Goal: Transaction & Acquisition: Purchase product/service

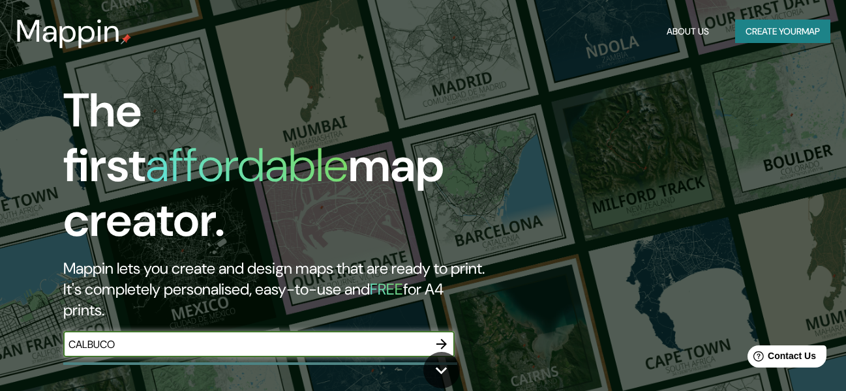
type input "CALBUCO"
click at [445, 337] on icon "button" at bounding box center [442, 345] width 16 height 16
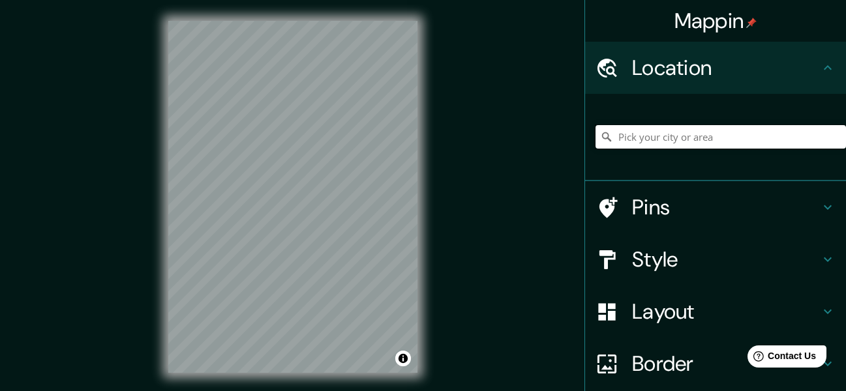
click at [678, 142] on input "Pick your city or area" at bounding box center [721, 136] width 250 height 23
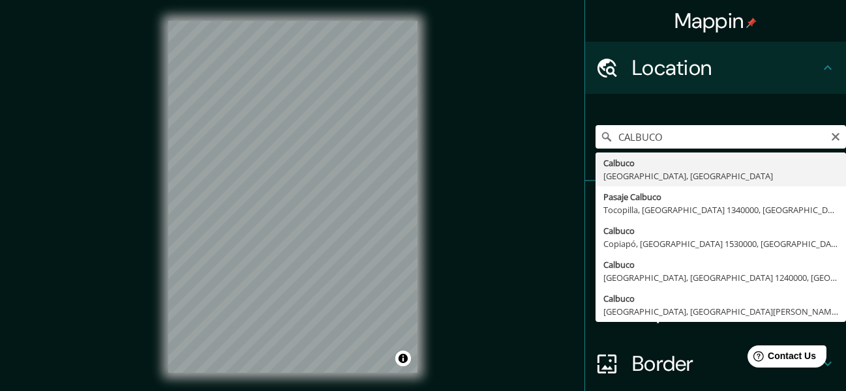
type input "Calbuco, [GEOGRAPHIC_DATA], [GEOGRAPHIC_DATA]"
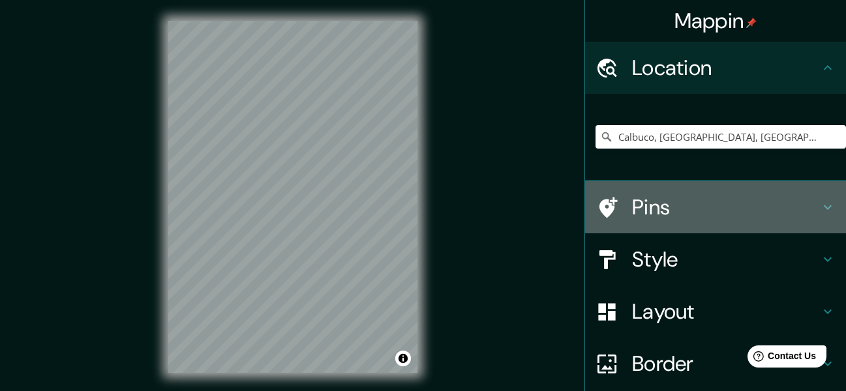
click at [699, 199] on h4 "Pins" at bounding box center [726, 207] width 188 height 26
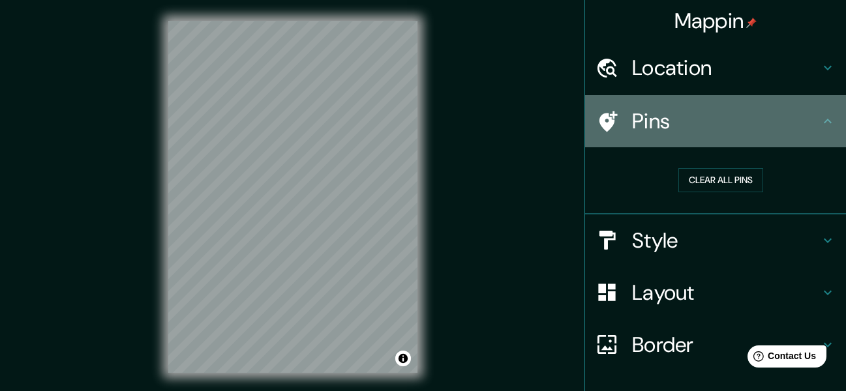
click at [822, 115] on icon at bounding box center [828, 121] width 16 height 16
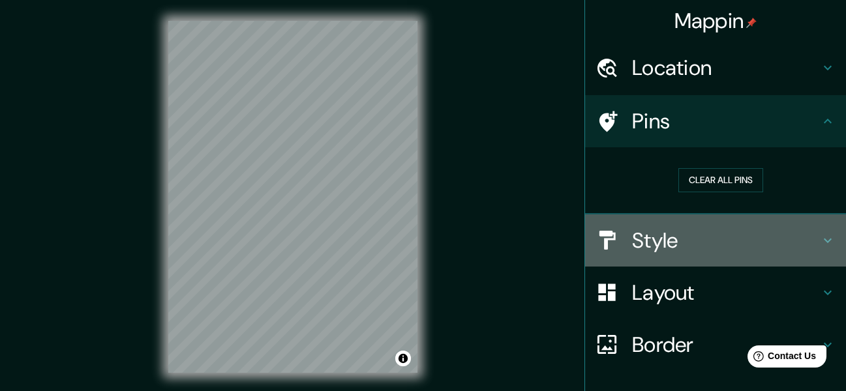
click at [794, 240] on h4 "Style" at bounding box center [726, 241] width 188 height 26
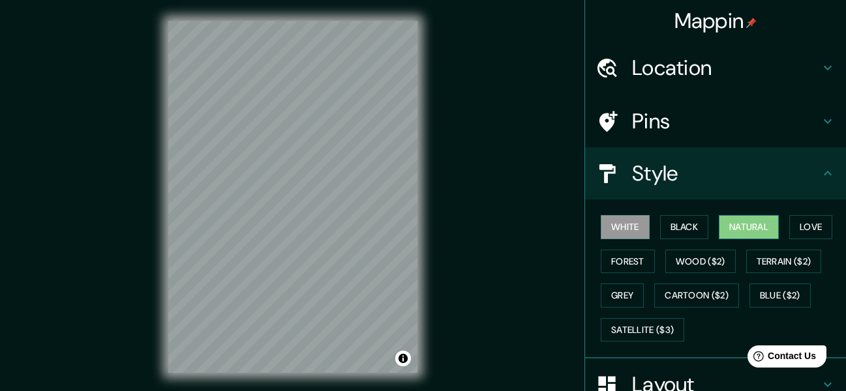
scroll to position [65, 0]
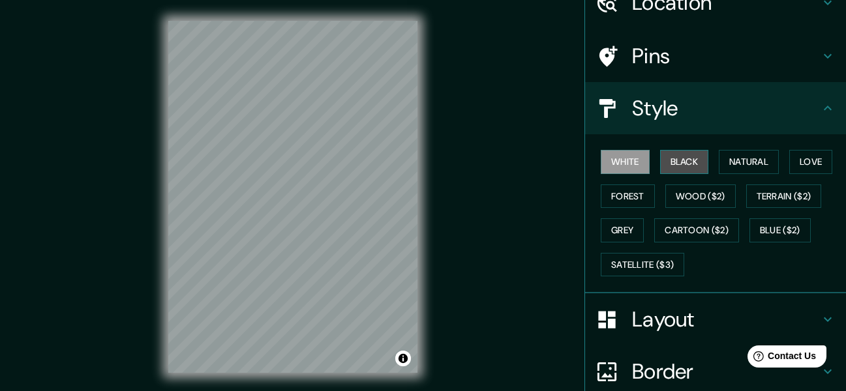
click at [684, 150] on button "Black" at bounding box center [684, 162] width 49 height 24
click at [721, 149] on div "White Black Natural Love Forest Wood ($2) Terrain ($2) Grey Cartoon ($2) Blue (…" at bounding box center [721, 213] width 250 height 137
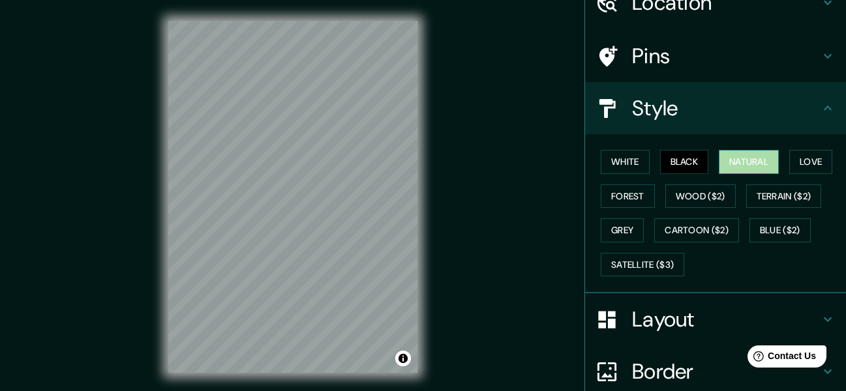
click at [728, 160] on button "Natural" at bounding box center [749, 162] width 60 height 24
click at [789, 164] on button "Love" at bounding box center [810, 162] width 43 height 24
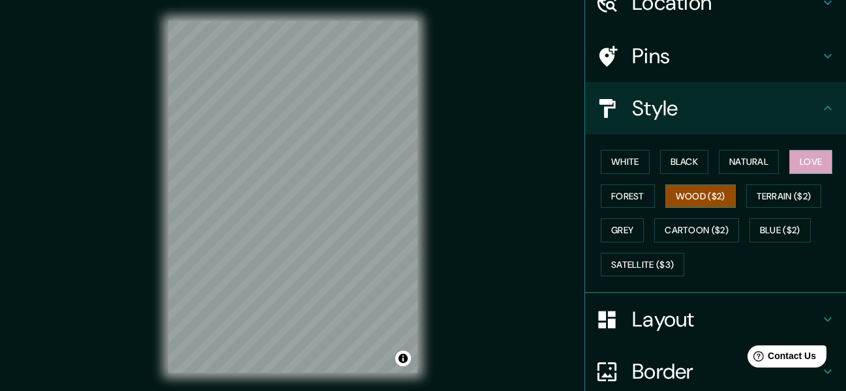
click at [665, 190] on button "Wood ($2)" at bounding box center [700, 197] width 70 height 24
click at [612, 174] on div "White Black Natural Love Forest Wood ($2) Terrain ($2) Grey Cartoon ($2) Blue (…" at bounding box center [721, 213] width 250 height 137
click at [609, 198] on button "Forest" at bounding box center [628, 197] width 54 height 24
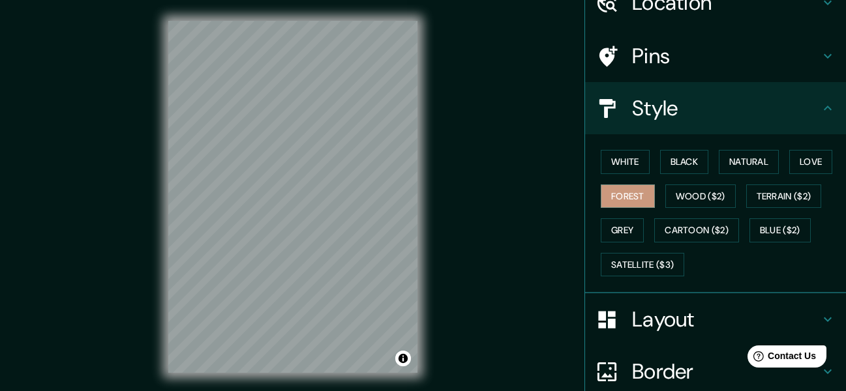
click at [479, 168] on div "Mappin Location [GEOGRAPHIC_DATA], [GEOGRAPHIC_DATA], [GEOGRAPHIC_DATA] Pins St…" at bounding box center [423, 207] width 846 height 415
click at [605, 228] on button "Grey" at bounding box center [622, 231] width 43 height 24
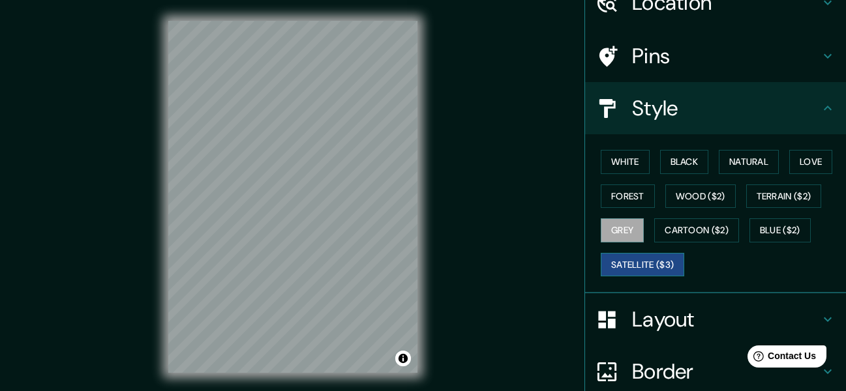
click at [626, 262] on button "Satellite ($3)" at bounding box center [642, 265] width 83 height 24
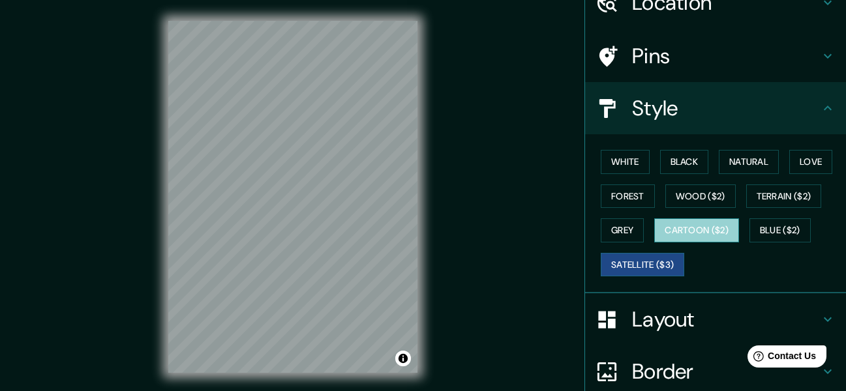
click at [685, 226] on button "Cartoon ($2)" at bounding box center [696, 231] width 85 height 24
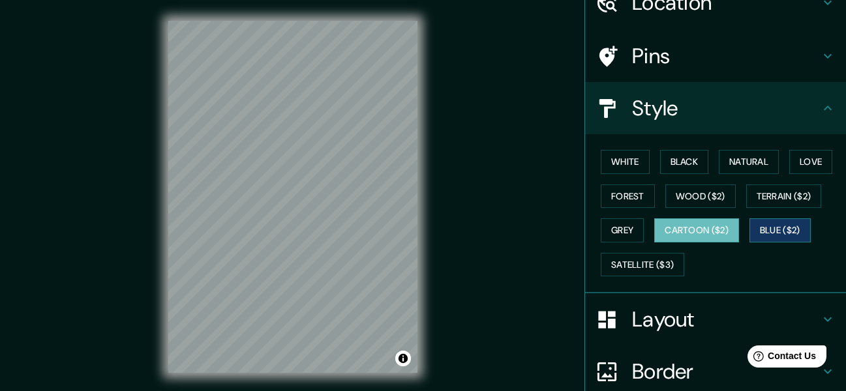
click at [749, 229] on button "Blue ($2)" at bounding box center [779, 231] width 61 height 24
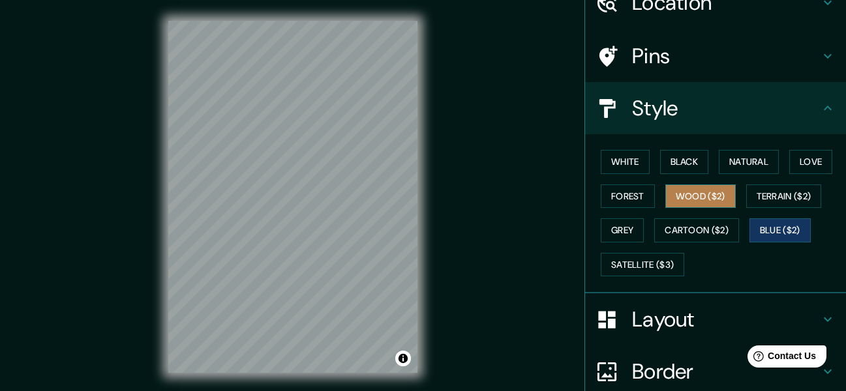
click at [705, 190] on button "Wood ($2)" at bounding box center [700, 197] width 70 height 24
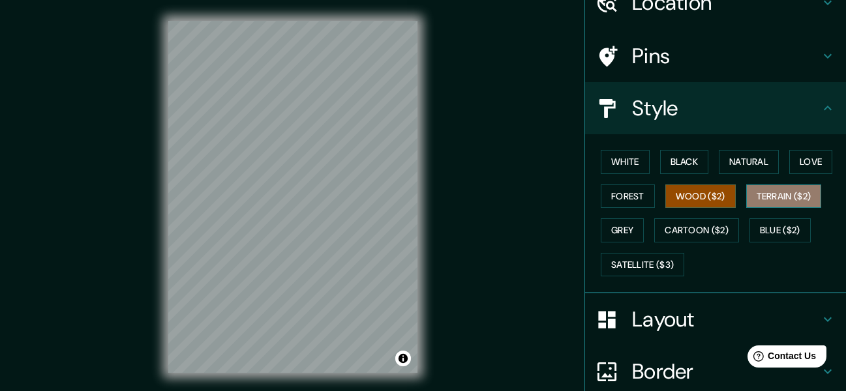
click at [752, 190] on button "Terrain ($2)" at bounding box center [784, 197] width 76 height 24
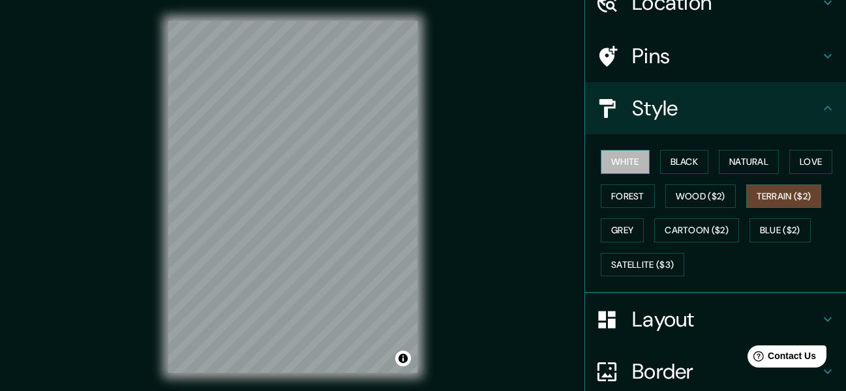
click at [619, 169] on button "White" at bounding box center [625, 162] width 49 height 24
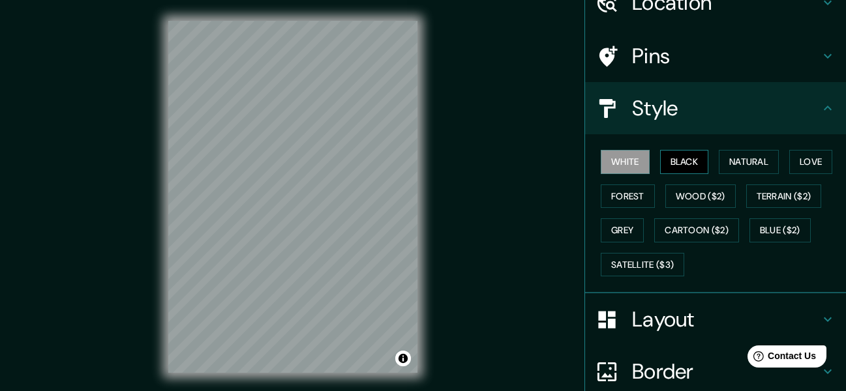
click at [691, 164] on button "Black" at bounding box center [684, 162] width 49 height 24
click at [732, 157] on button "Natural" at bounding box center [749, 162] width 60 height 24
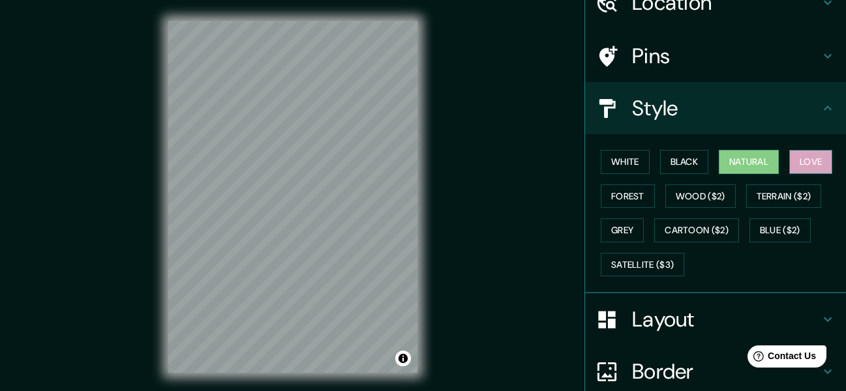
click at [797, 151] on button "Love" at bounding box center [810, 162] width 43 height 24
click at [633, 168] on button "White" at bounding box center [625, 162] width 49 height 24
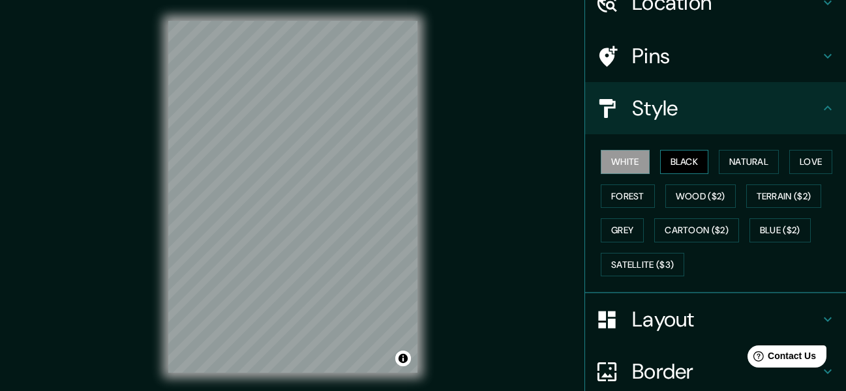
click at [670, 159] on button "Black" at bounding box center [684, 162] width 49 height 24
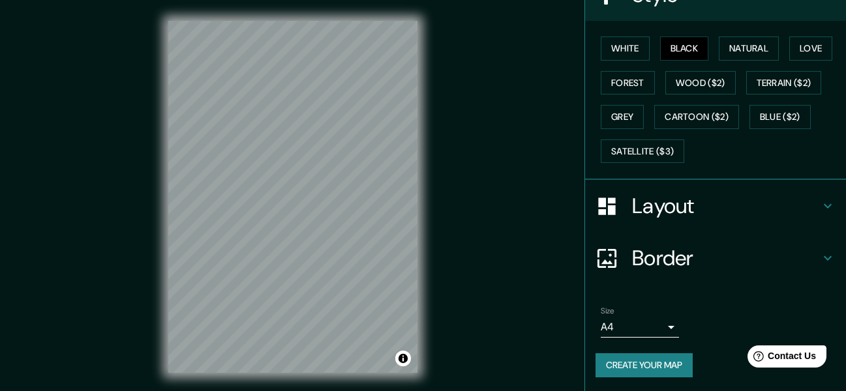
scroll to position [181, 0]
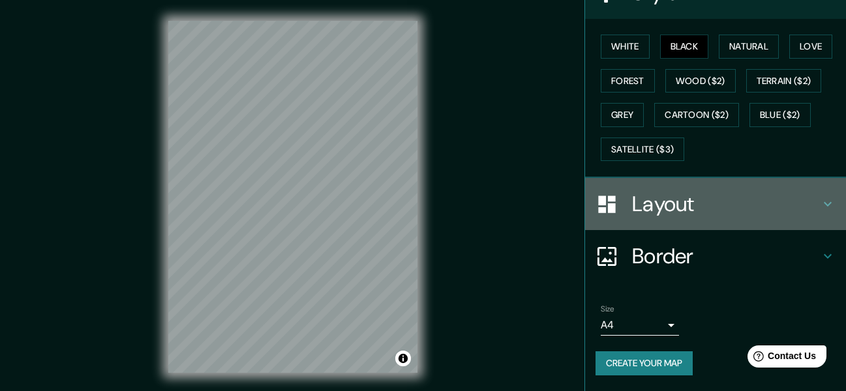
click at [809, 210] on h4 "Layout" at bounding box center [726, 204] width 188 height 26
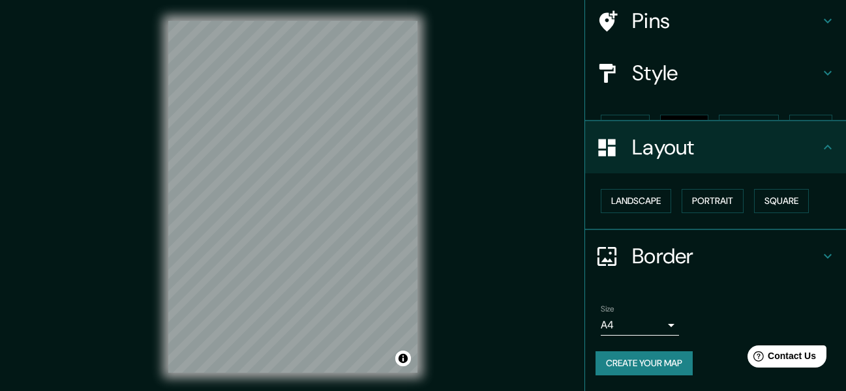
scroll to position [78, 0]
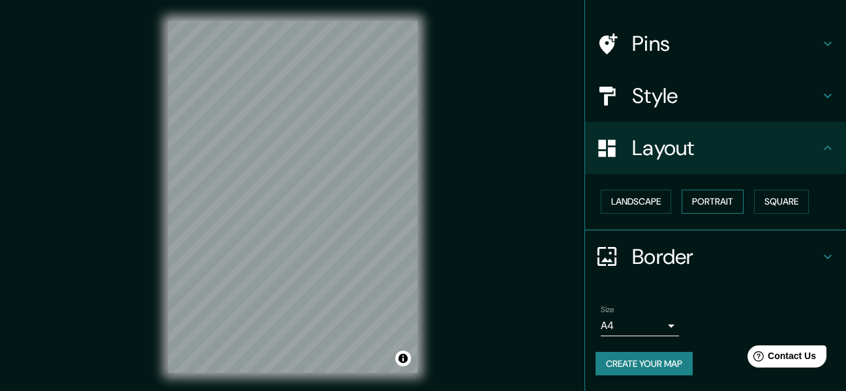
click at [713, 204] on button "Portrait" at bounding box center [713, 202] width 62 height 24
click at [647, 204] on button "Landscape" at bounding box center [636, 202] width 70 height 24
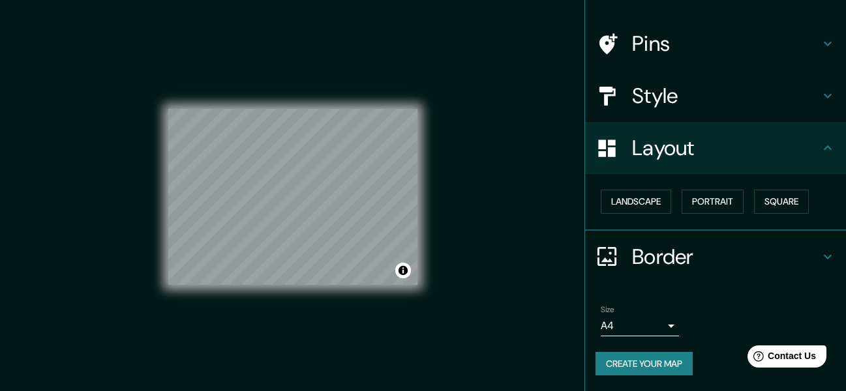
click at [734, 202] on div "Landscape [GEOGRAPHIC_DATA]" at bounding box center [721, 202] width 250 height 35
click at [771, 196] on button "Square" at bounding box center [781, 202] width 55 height 24
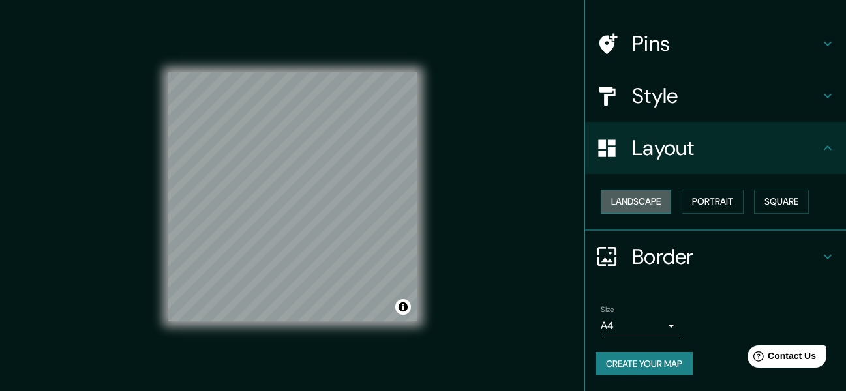
click at [642, 195] on button "Landscape" at bounding box center [636, 202] width 70 height 24
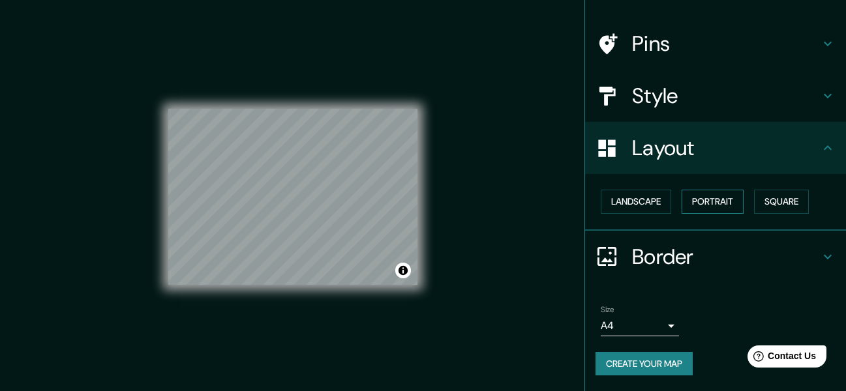
click at [692, 198] on button "Portrait" at bounding box center [713, 202] width 62 height 24
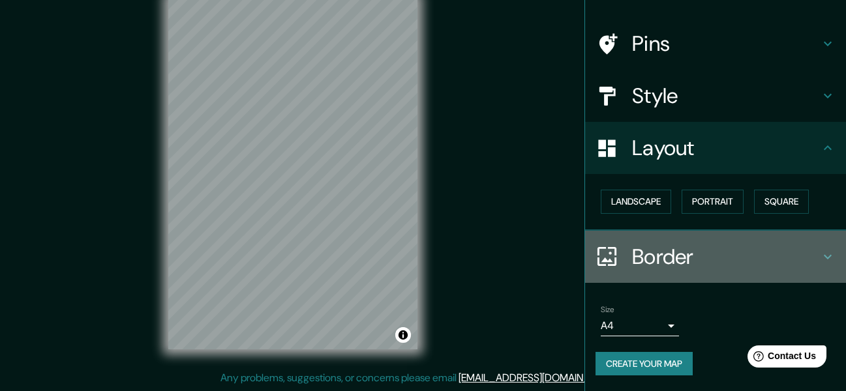
click at [696, 260] on h4 "Border" at bounding box center [726, 257] width 188 height 26
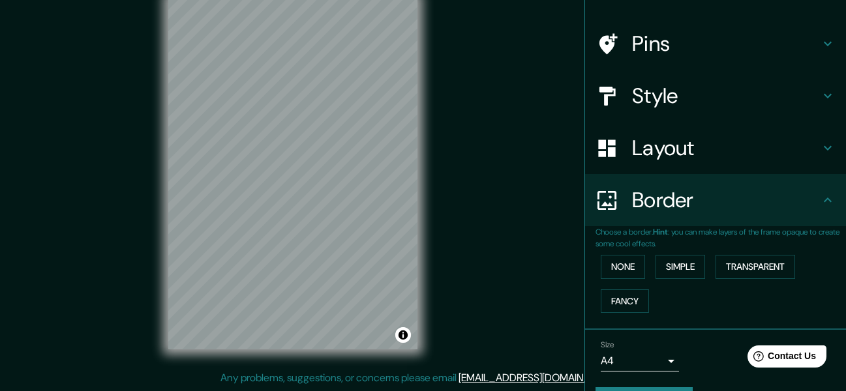
scroll to position [113, 0]
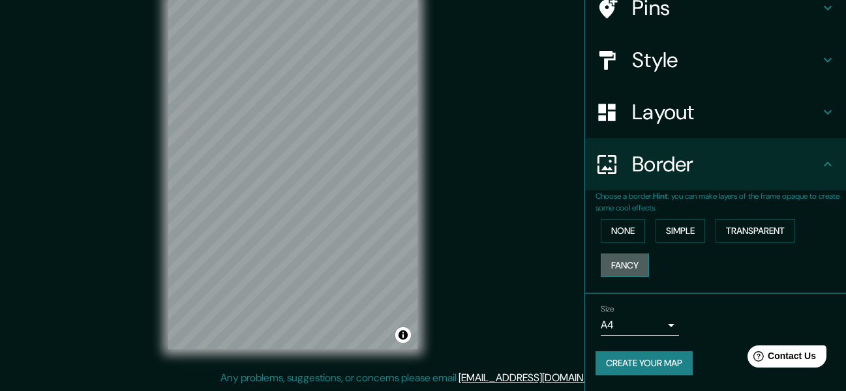
click at [611, 271] on button "Fancy" at bounding box center [625, 266] width 48 height 24
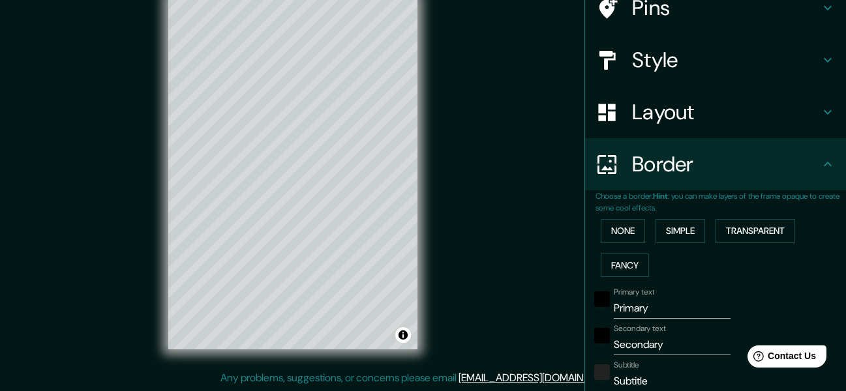
click at [636, 245] on div "None Simple Transparent Fancy" at bounding box center [721, 248] width 250 height 68
click at [601, 232] on button "None" at bounding box center [623, 231] width 44 height 24
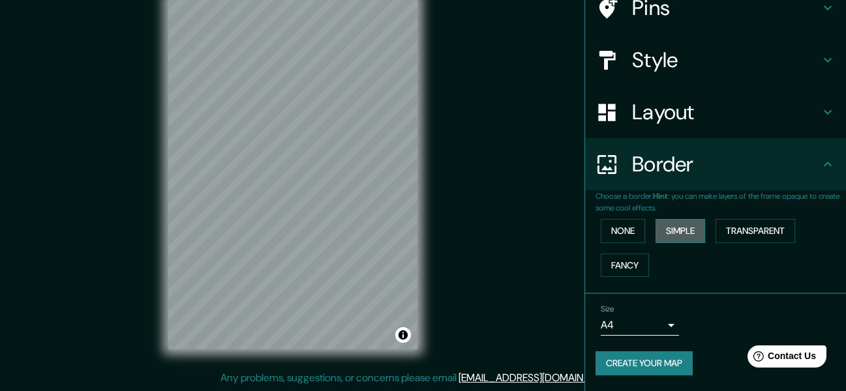
click at [673, 222] on button "Simple" at bounding box center [681, 231] width 50 height 24
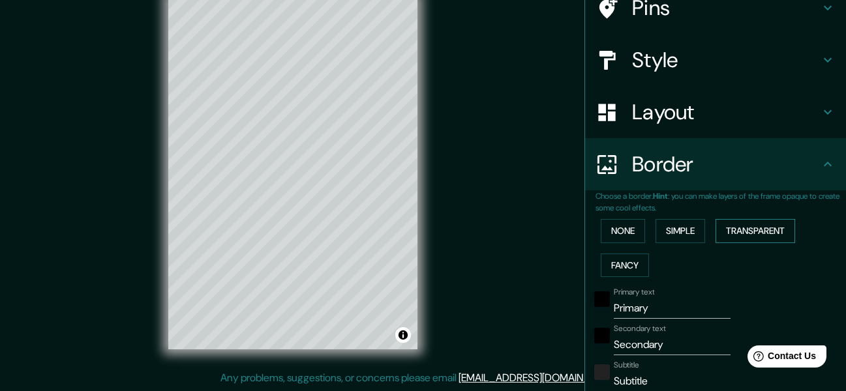
click at [747, 228] on button "Transparent" at bounding box center [756, 231] width 80 height 24
click at [697, 235] on div "None Simple Transparent Fancy" at bounding box center [721, 248] width 250 height 68
click at [631, 235] on button "None" at bounding box center [623, 231] width 44 height 24
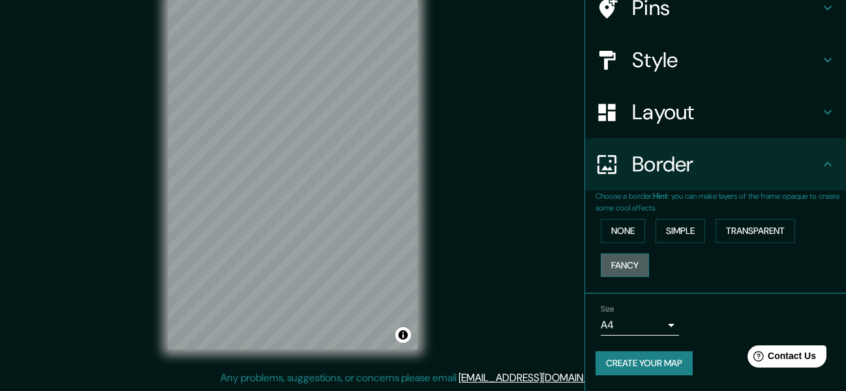
click at [631, 258] on button "Fancy" at bounding box center [625, 266] width 48 height 24
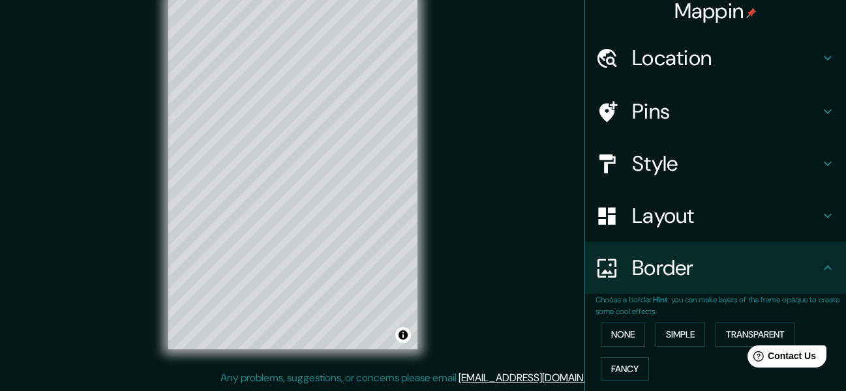
scroll to position [0, 0]
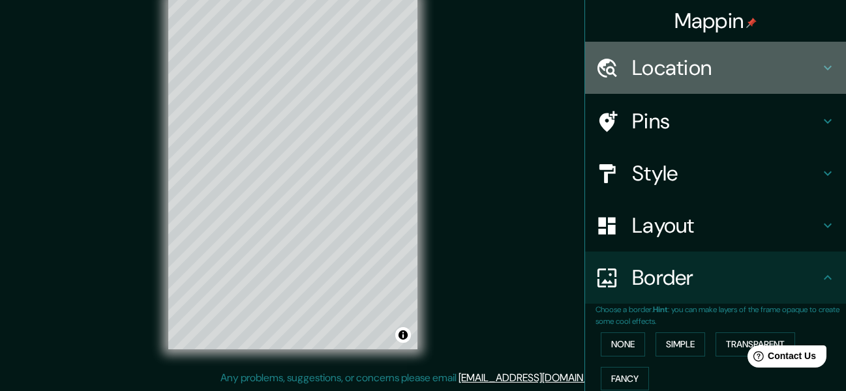
click at [678, 89] on div "Location" at bounding box center [715, 68] width 261 height 52
type input "153"
type input "31"
type input "15"
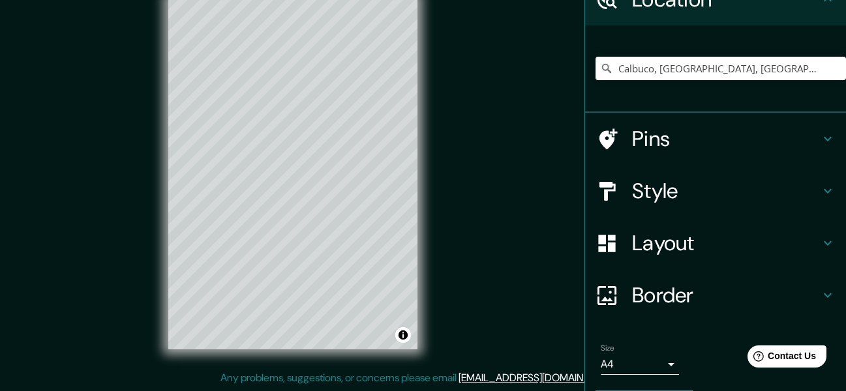
scroll to position [108, 0]
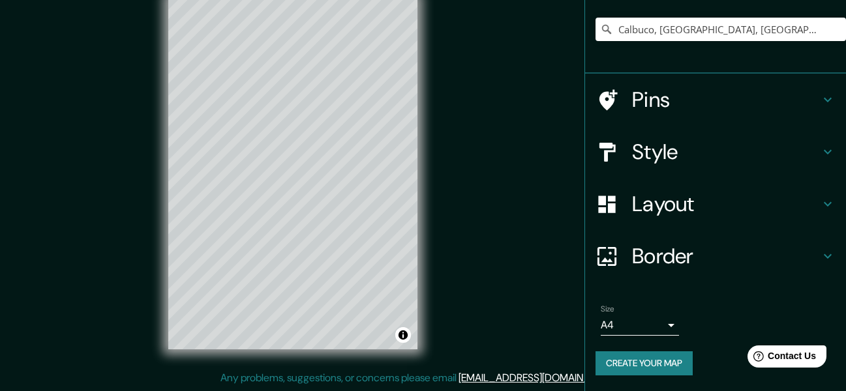
click at [657, 328] on body "Mappin Location [GEOGRAPHIC_DATA], [GEOGRAPHIC_DATA], [GEOGRAPHIC_DATA] Pins St…" at bounding box center [423, 172] width 846 height 391
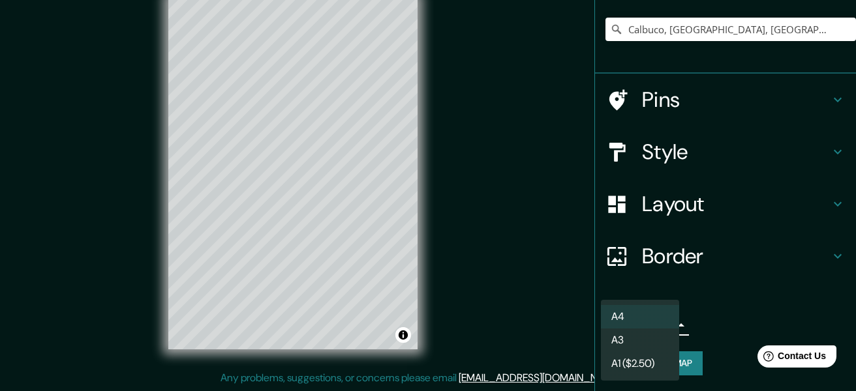
click at [711, 288] on div at bounding box center [428, 195] width 856 height 391
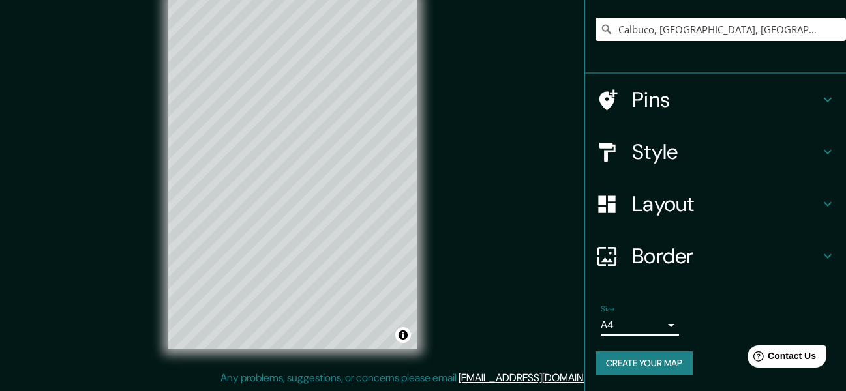
click at [646, 327] on body "Mappin Location [GEOGRAPHIC_DATA], [GEOGRAPHIC_DATA], [GEOGRAPHIC_DATA] Pins St…" at bounding box center [423, 172] width 846 height 391
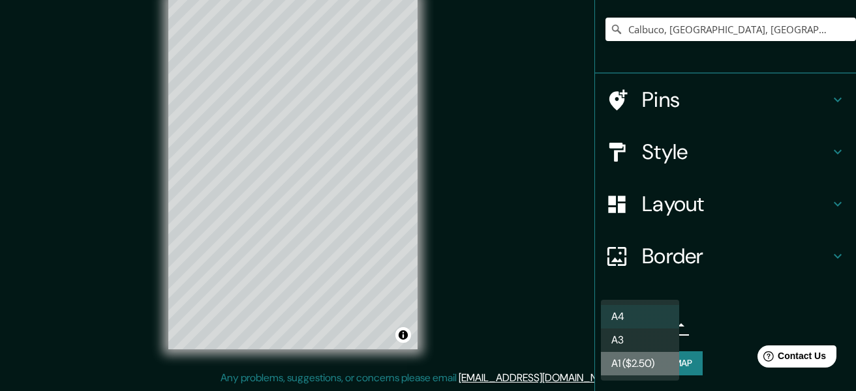
click at [641, 355] on li "A1 ($2.50)" at bounding box center [640, 363] width 78 height 23
click at [650, 325] on body "Mappin Location [GEOGRAPHIC_DATA], [GEOGRAPHIC_DATA], [GEOGRAPHIC_DATA] Pins St…" at bounding box center [428, 172] width 856 height 391
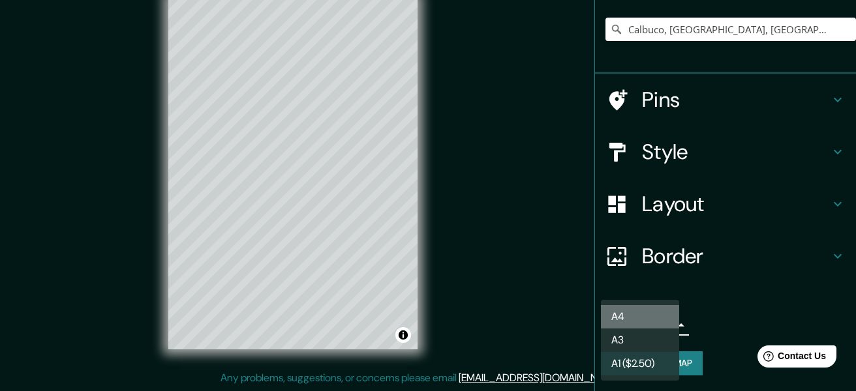
click at [650, 309] on li "A4" at bounding box center [640, 316] width 78 height 23
type input "single"
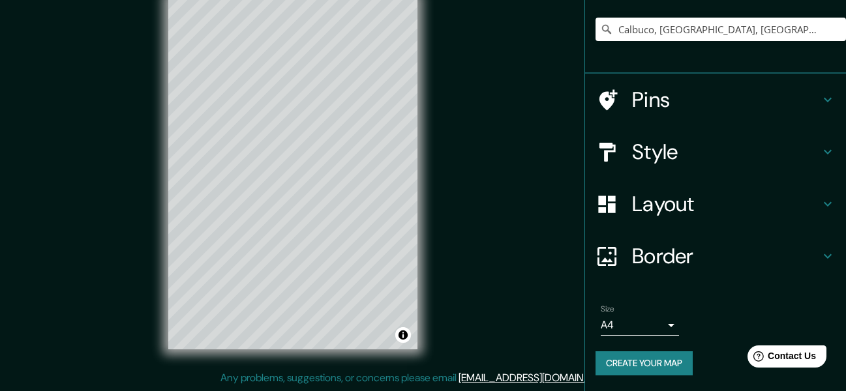
drag, startPoint x: 788, startPoint y: 352, endPoint x: 1431, endPoint y: 640, distance: 704.5
click at [730, 340] on html "Help Contact Us" at bounding box center [781, 353] width 102 height 27
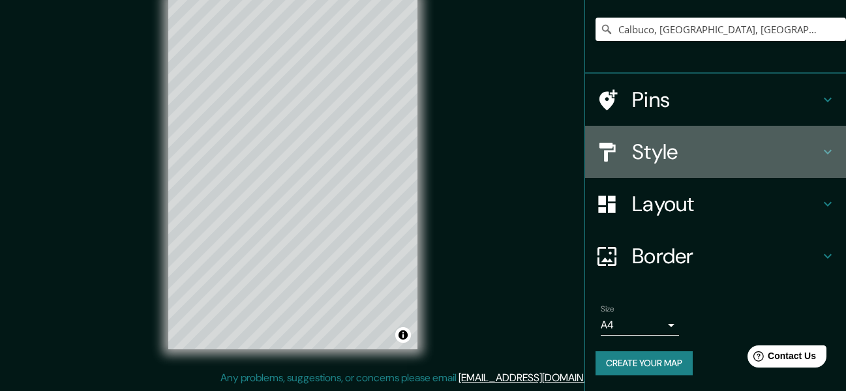
click at [693, 158] on h4 "Style" at bounding box center [726, 152] width 188 height 26
type input "153"
type input "31"
type input "15"
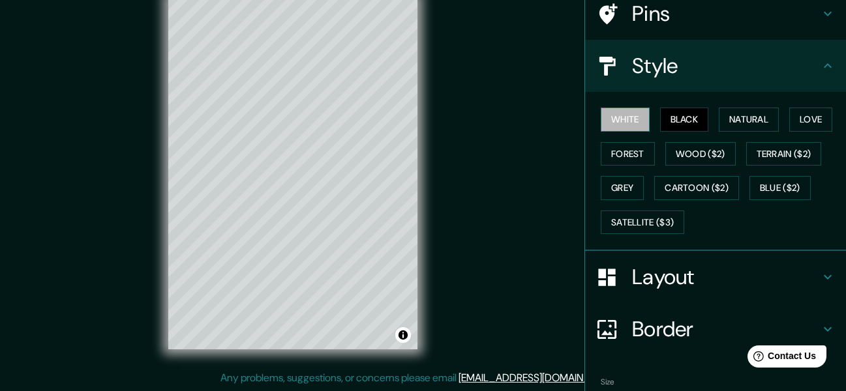
click at [613, 119] on button "White" at bounding box center [625, 120] width 49 height 24
click at [684, 115] on button "Black" at bounding box center [684, 120] width 49 height 24
click at [616, 108] on button "White" at bounding box center [625, 120] width 49 height 24
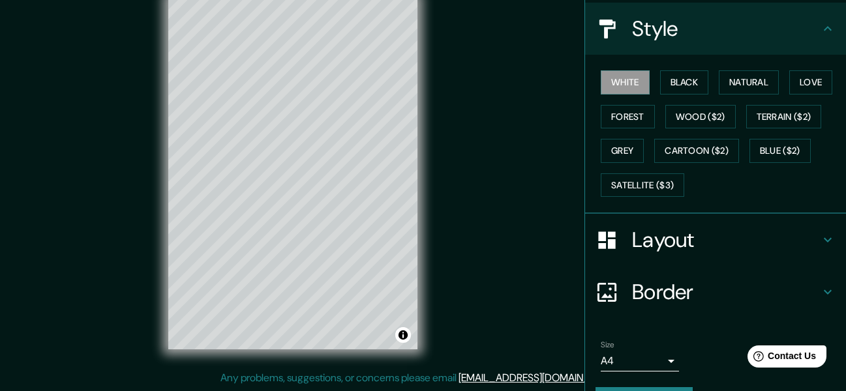
scroll to position [181, 0]
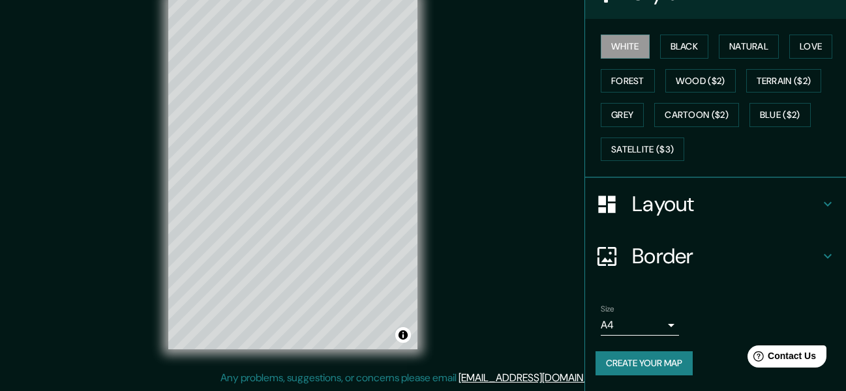
click at [673, 207] on h4 "Layout" at bounding box center [726, 204] width 188 height 26
type input "153"
type input "31"
type input "15"
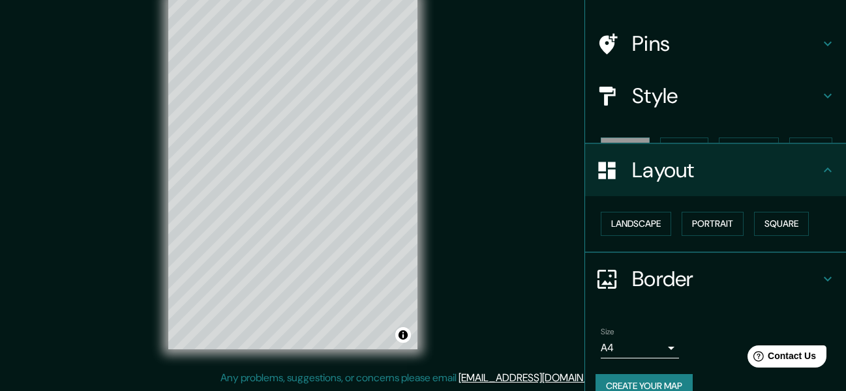
scroll to position [78, 0]
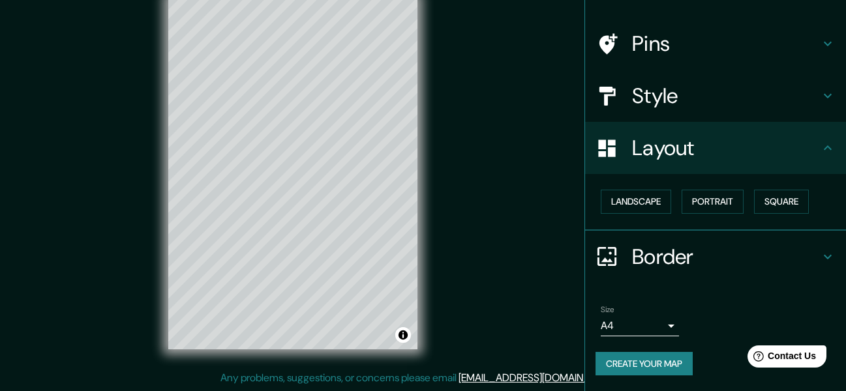
click at [650, 251] on h4 "Border" at bounding box center [726, 257] width 188 height 26
type input "153"
type input "31"
type input "15"
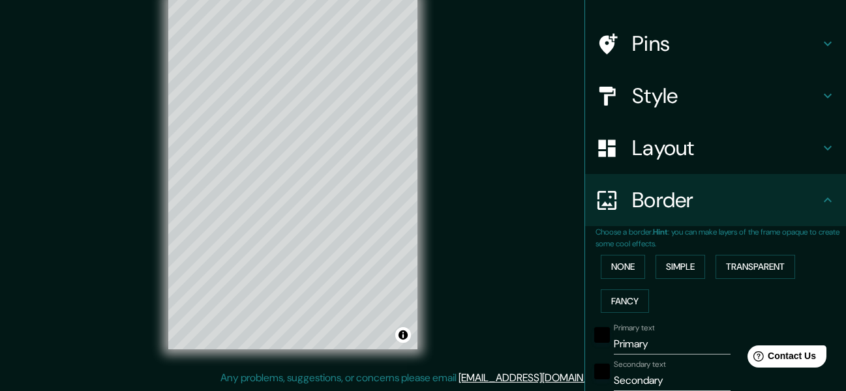
click at [626, 254] on div "None Simple Transparent Fancy" at bounding box center [721, 284] width 250 height 68
click at [625, 262] on button "None" at bounding box center [623, 267] width 44 height 24
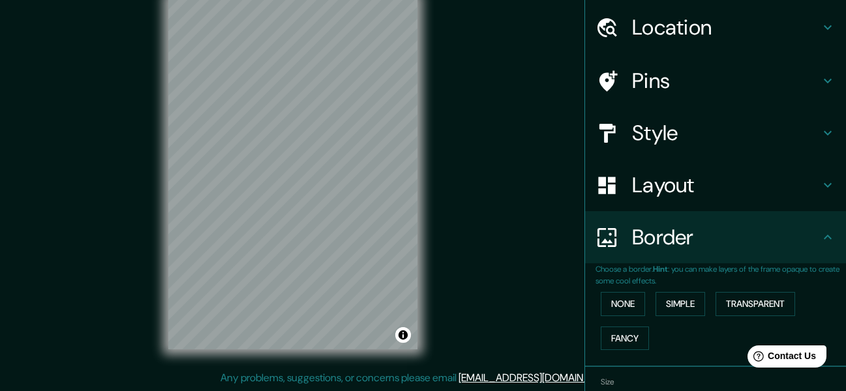
scroll to position [0, 0]
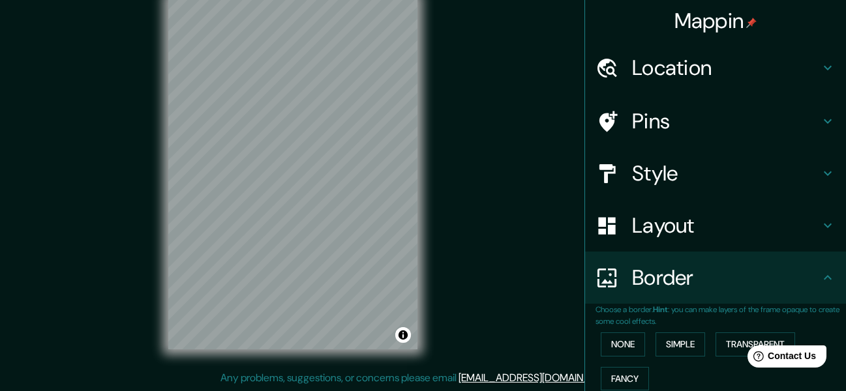
click at [719, 131] on h4 "Pins" at bounding box center [726, 121] width 188 height 26
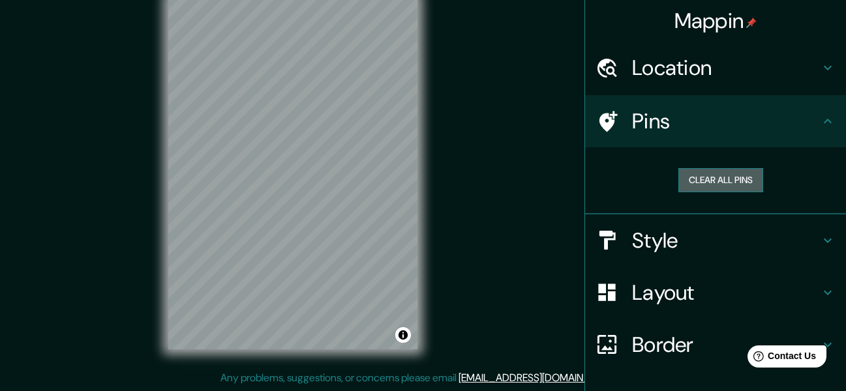
click at [722, 172] on button "Clear all pins" at bounding box center [720, 180] width 85 height 24
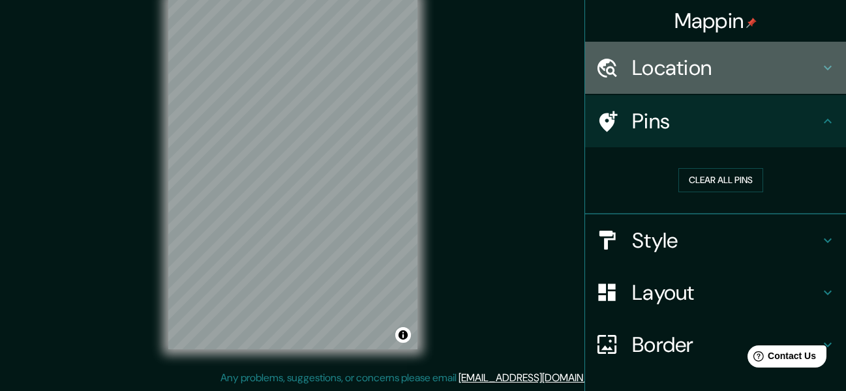
click at [769, 86] on div "Location" at bounding box center [715, 68] width 261 height 52
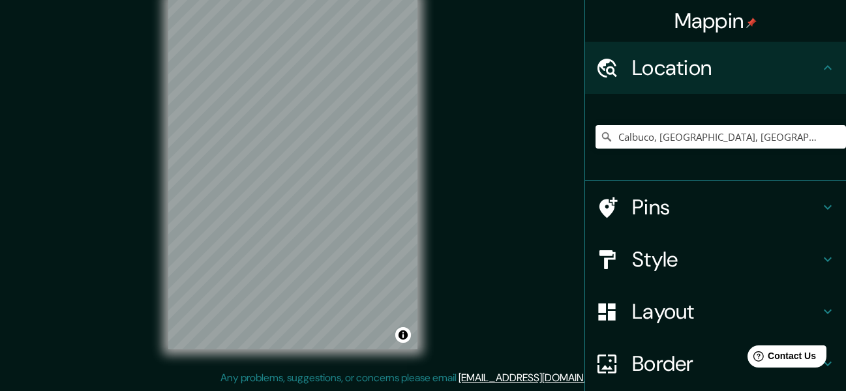
click at [759, 83] on div "Location" at bounding box center [715, 68] width 261 height 52
click at [481, 194] on div "Mappin Location [GEOGRAPHIC_DATA], [GEOGRAPHIC_DATA], [GEOGRAPHIC_DATA] Pins St…" at bounding box center [423, 184] width 846 height 415
click at [456, 202] on div "Mappin Location [GEOGRAPHIC_DATA], [GEOGRAPHIC_DATA], [GEOGRAPHIC_DATA] Pins St…" at bounding box center [423, 184] width 846 height 415
click at [475, 191] on div "Mappin Location [GEOGRAPHIC_DATA], [GEOGRAPHIC_DATA], [GEOGRAPHIC_DATA] Pins St…" at bounding box center [423, 184] width 846 height 415
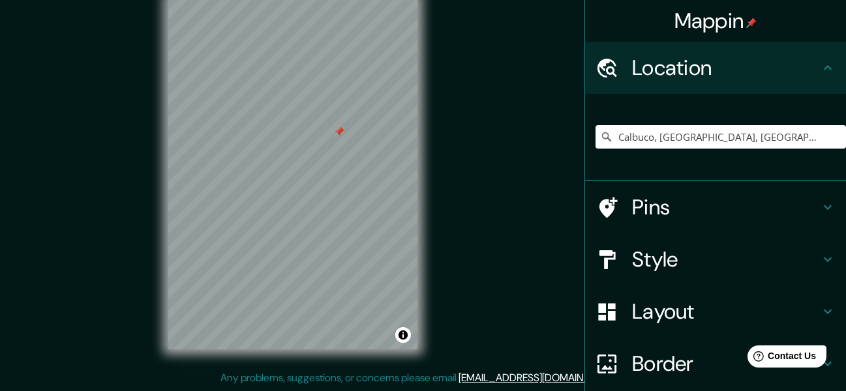
click at [475, 191] on div "Mappin Location [GEOGRAPHIC_DATA], [GEOGRAPHIC_DATA], [GEOGRAPHIC_DATA] Pins St…" at bounding box center [423, 184] width 846 height 415
